Goal: Information Seeking & Learning: Understand process/instructions

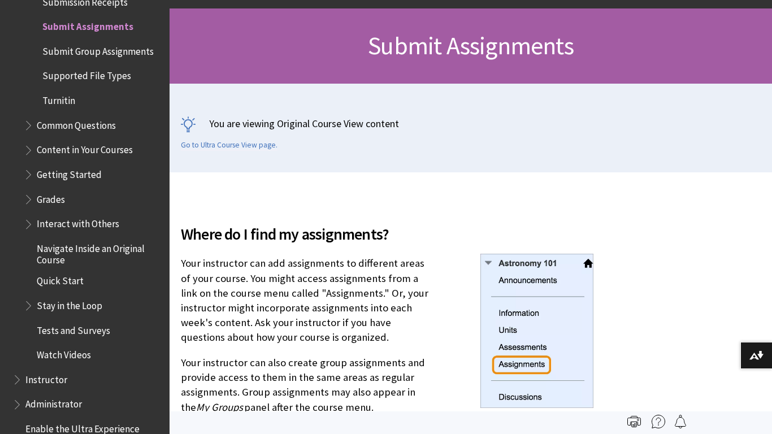
scroll to position [201, 0]
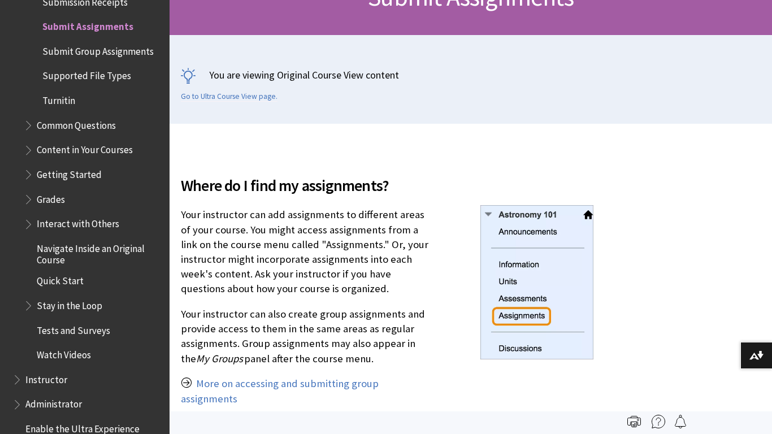
click at [523, 316] on img at bounding box center [537, 282] width 113 height 154
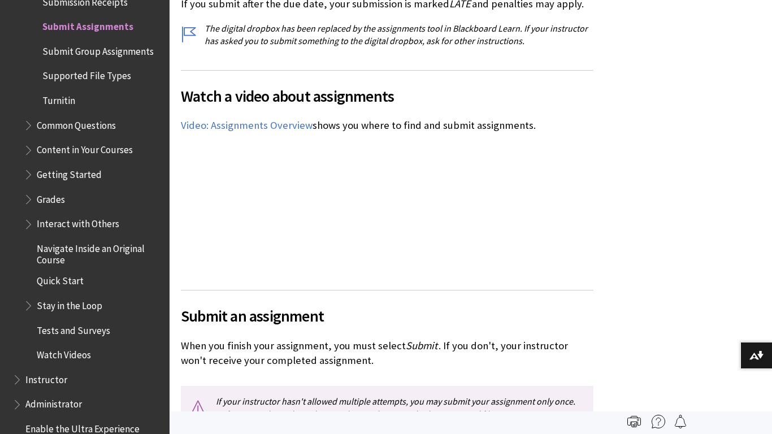
scroll to position [0, 0]
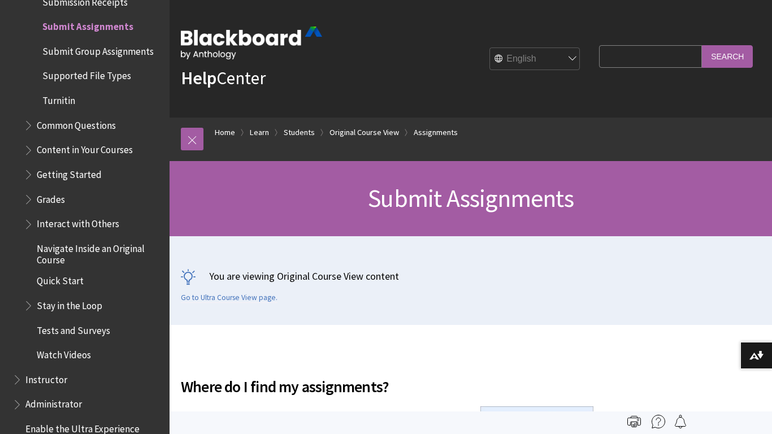
click at [659, 60] on input "Search Query" at bounding box center [650, 56] width 103 height 22
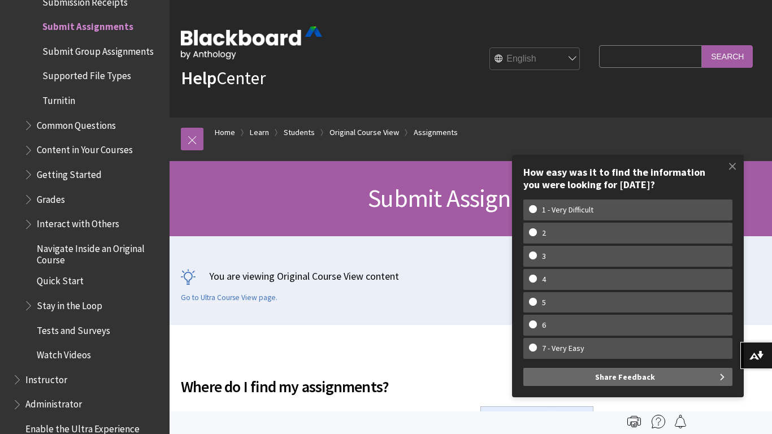
paste input "https://docs.google.com/document/d/1gOZPeo2DTLojLP3QSg77XTq4qOQgjIUl7HvbnNn0YgE…"
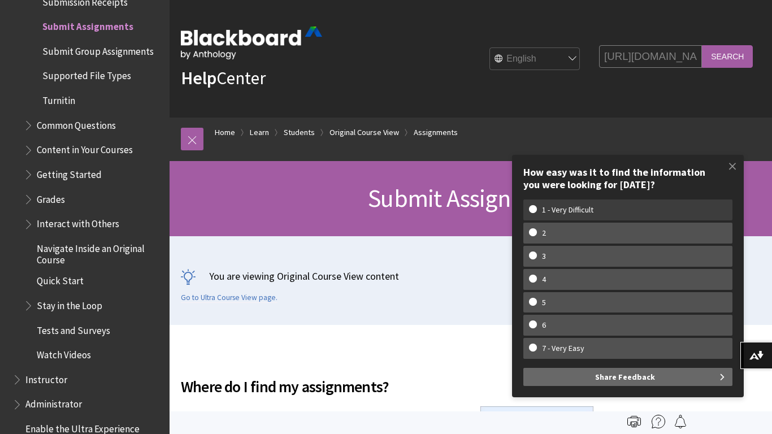
scroll to position [0, 426]
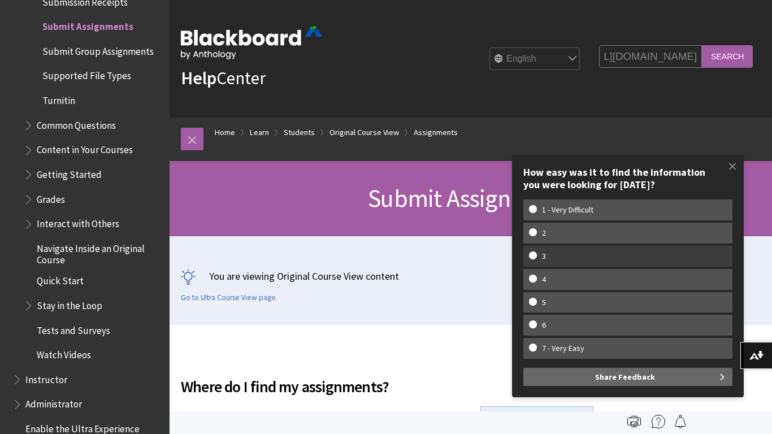
type input "https://docs.google.com/document/d/1gOZPeo2DTLojLP3QSg77XTq4qOQgjIUl7HvbnNn0YgE…"
click at [702, 45] on input "Search" at bounding box center [727, 56] width 51 height 22
click at [740, 54] on input "Search" at bounding box center [727, 56] width 51 height 22
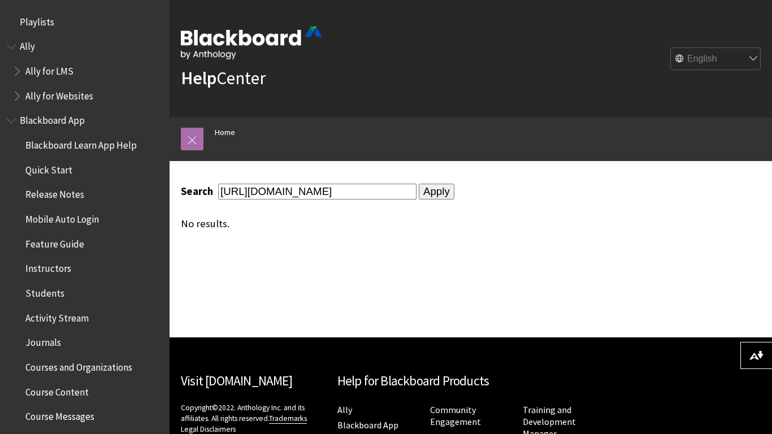
click at [188, 150] on link at bounding box center [192, 139] width 23 height 23
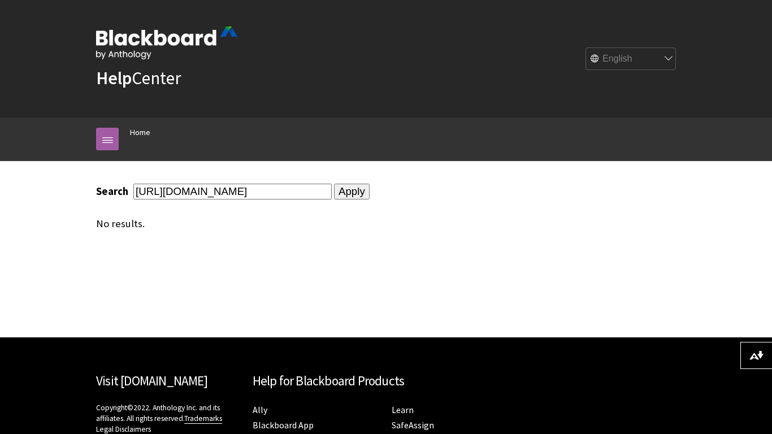
click at [332, 196] on input "[URL][DOMAIN_NAME]" at bounding box center [232, 191] width 198 height 15
click at [332, 197] on input "[URL][DOMAIN_NAME]" at bounding box center [232, 191] width 198 height 15
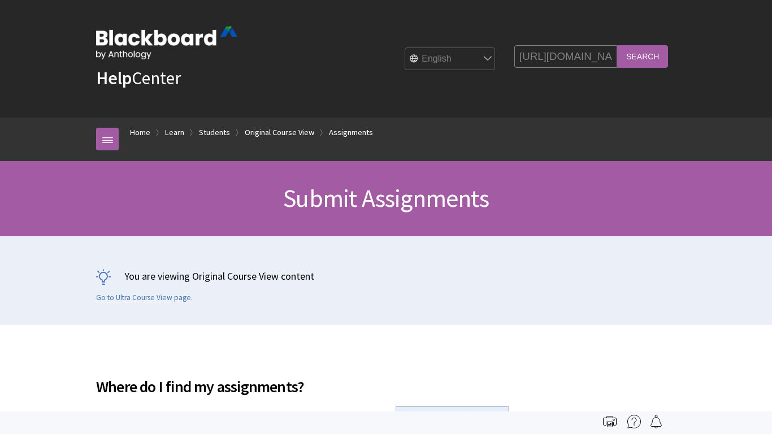
scroll to position [1657, 0]
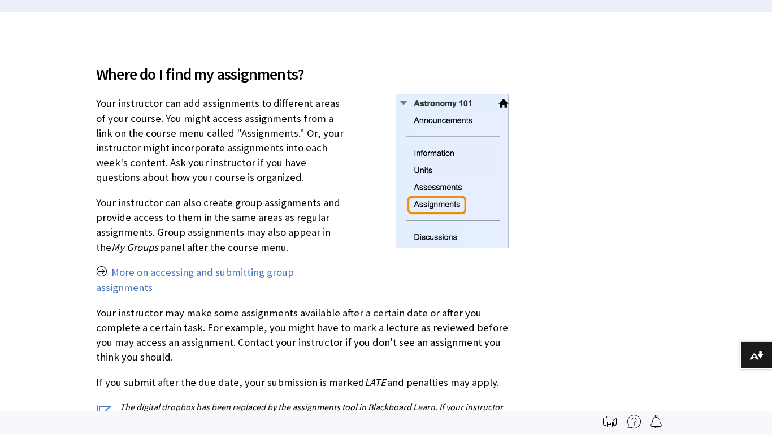
scroll to position [318, 0]
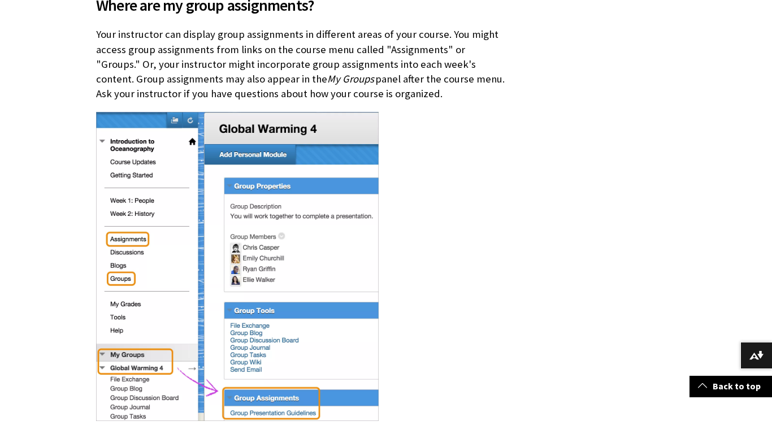
scroll to position [388, 0]
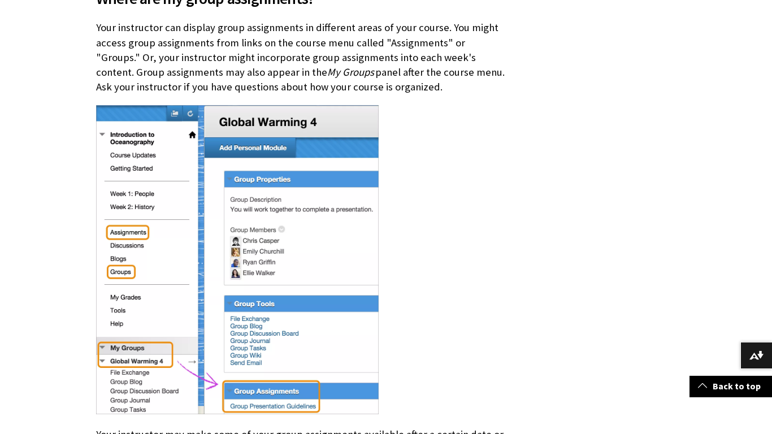
click at [327, 392] on img at bounding box center [237, 259] width 283 height 309
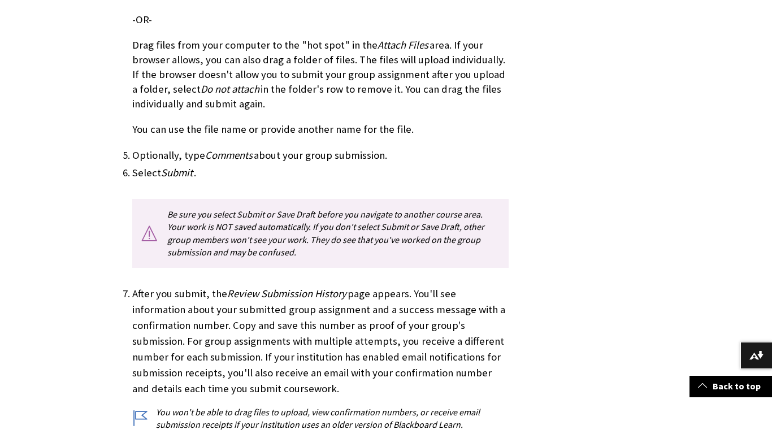
scroll to position [1896, 0]
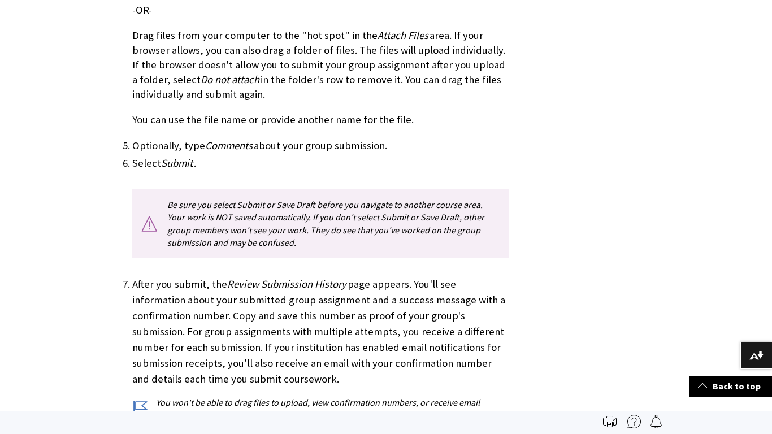
click at [265, 189] on p "Be sure you select Submit or Save Draft before you navigate to another course a…" at bounding box center [320, 223] width 377 height 69
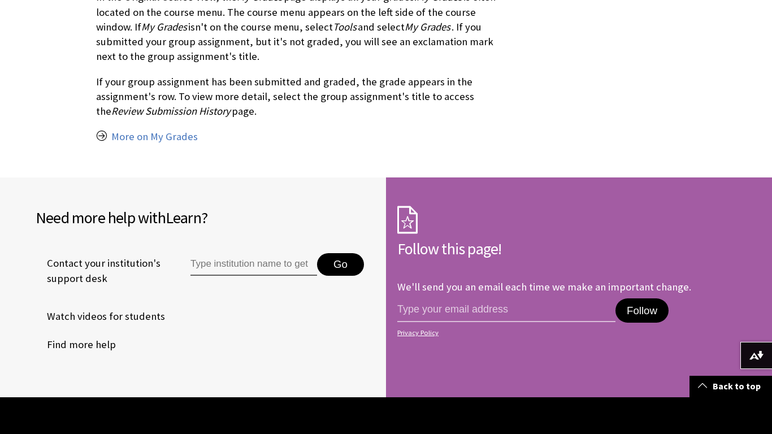
scroll to position [3926, 0]
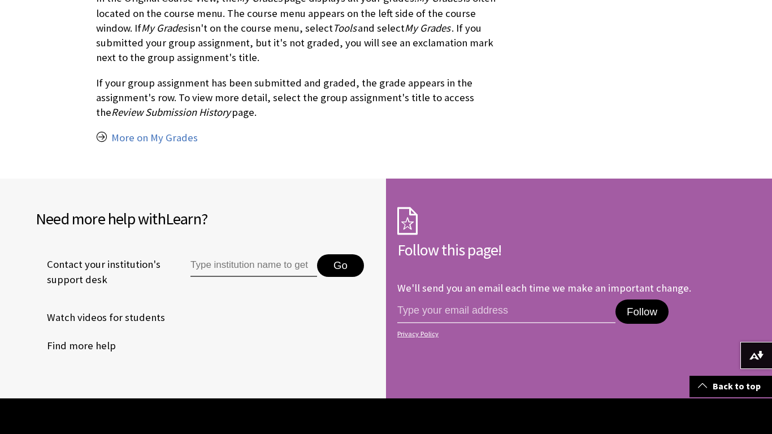
click at [703, 384] on span at bounding box center [702, 385] width 9 height 9
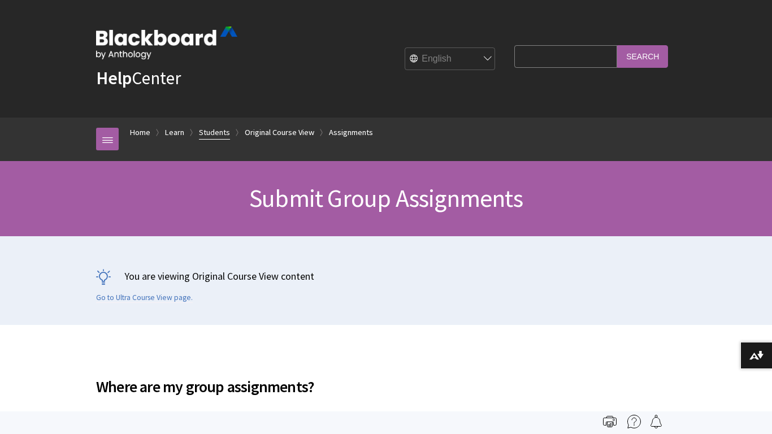
click at [209, 132] on link "Students" at bounding box center [214, 133] width 31 height 14
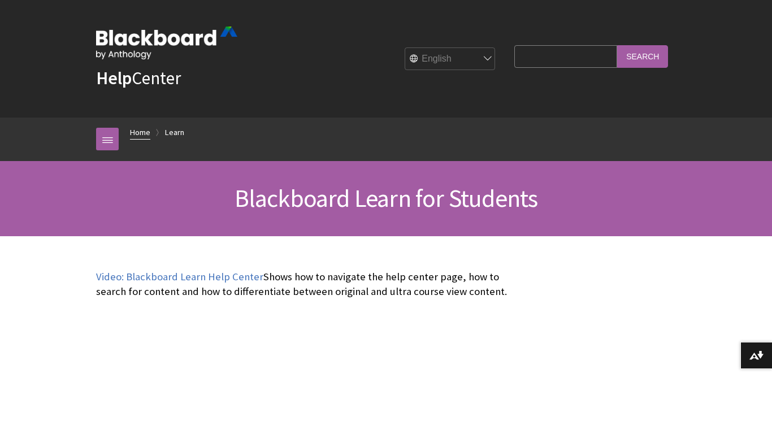
click at [149, 132] on link "Home" at bounding box center [140, 133] width 20 height 14
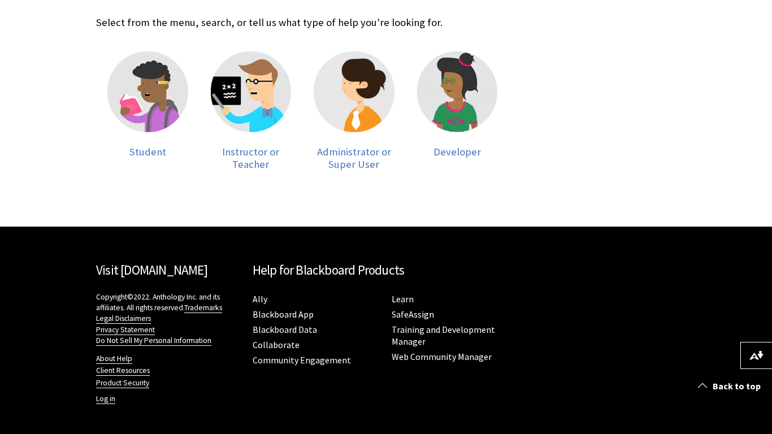
scroll to position [255, 0]
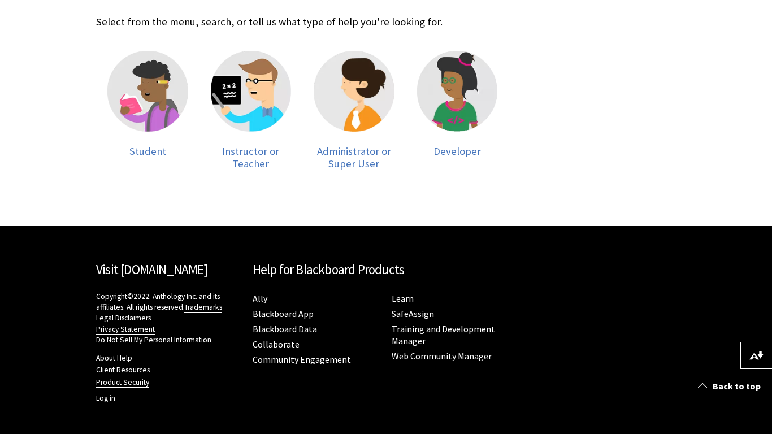
click at [17, 57] on div "Skip to main content Help Center English عربية Català Cymraeg Deutsch Español S…" at bounding box center [386, 89] width 772 height 689
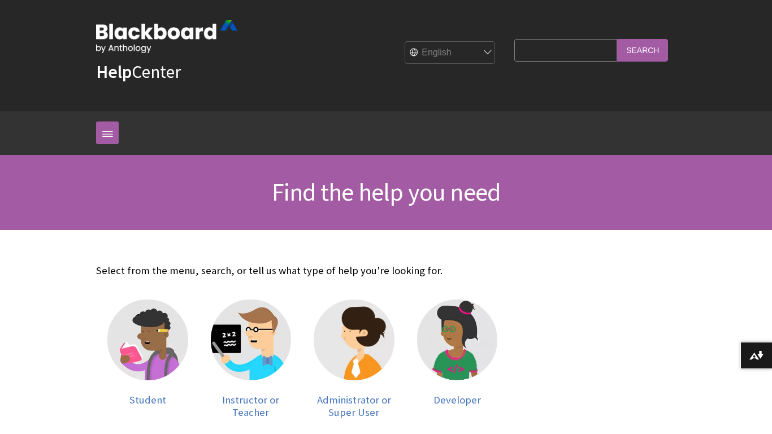
scroll to position [0, 0]
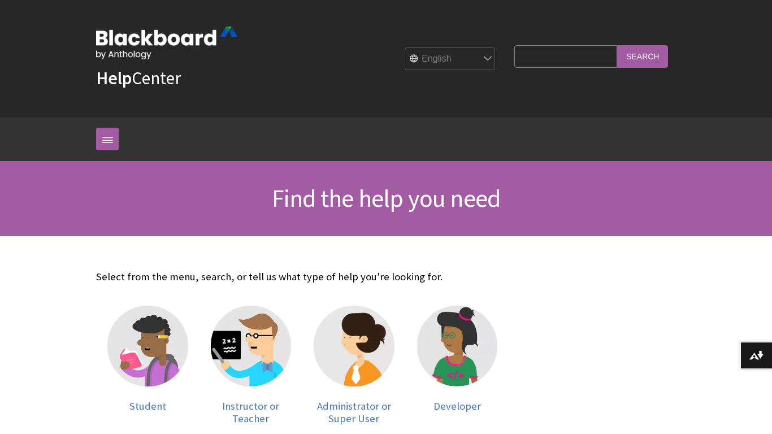
click at [461, 60] on select "English عربية Català Cymraeg Deutsch Español Suomi Français עברית Italiano 日本語 …" at bounding box center [450, 59] width 90 height 23
click at [405, 48] on select "English عربية Català Cymraeg Deutsch Español Suomi Français עברית Italiano 日本語 …" at bounding box center [450, 59] width 90 height 23
click at [504, 23] on div "Help Center English عربية Català Cymraeg Deutsch Español Suomi Français עברית I…" at bounding box center [386, 59] width 603 height 118
